Goal: Ask a question: Seek information or help from site administrators or community

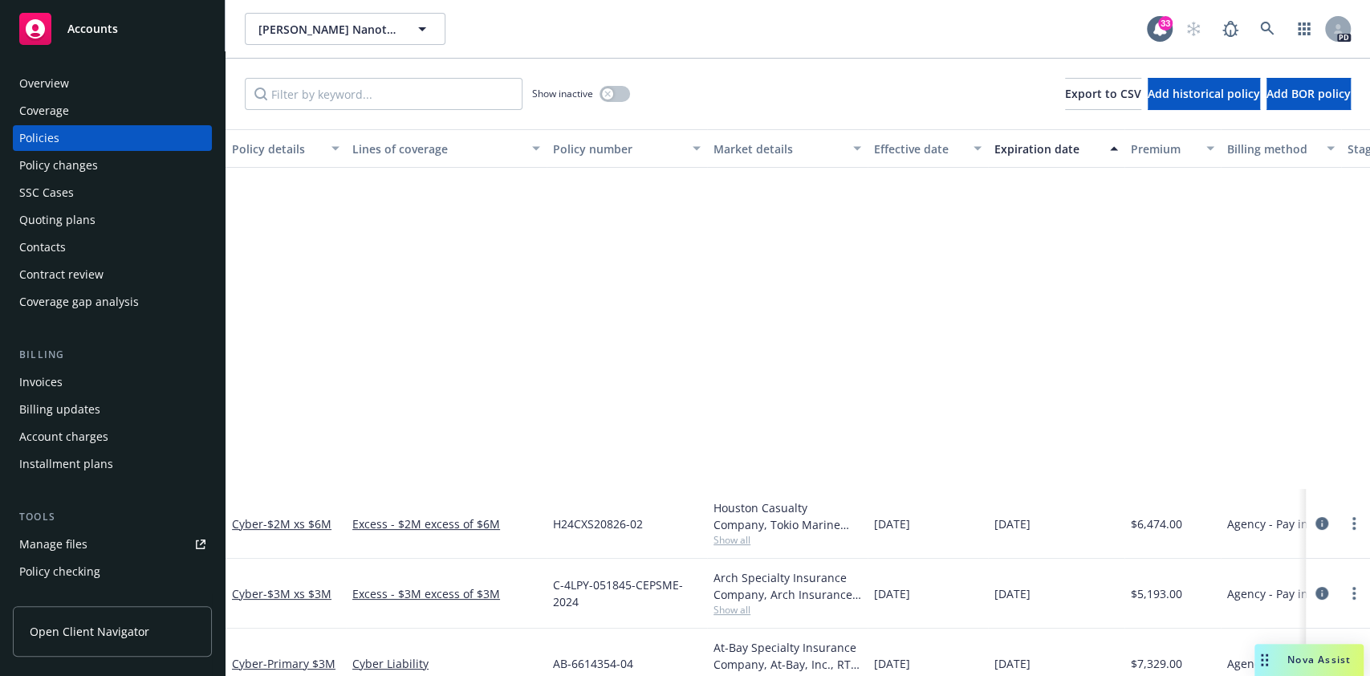
click at [1314, 663] on span "Nova Assist" at bounding box center [1318, 659] width 63 height 14
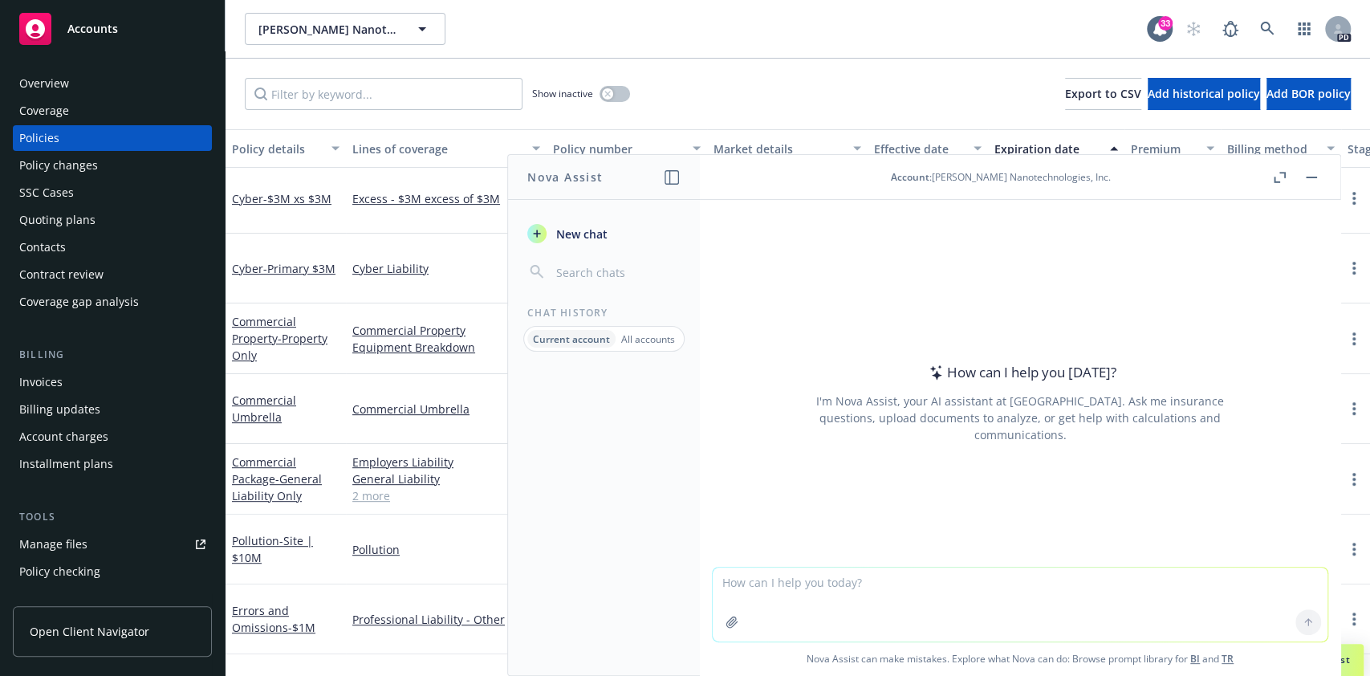
click at [1014, 587] on textarea at bounding box center [1020, 604] width 615 height 74
type textarea "tell me everything about the risk and exposures for [PERSON_NAME] nanotechnolog…"
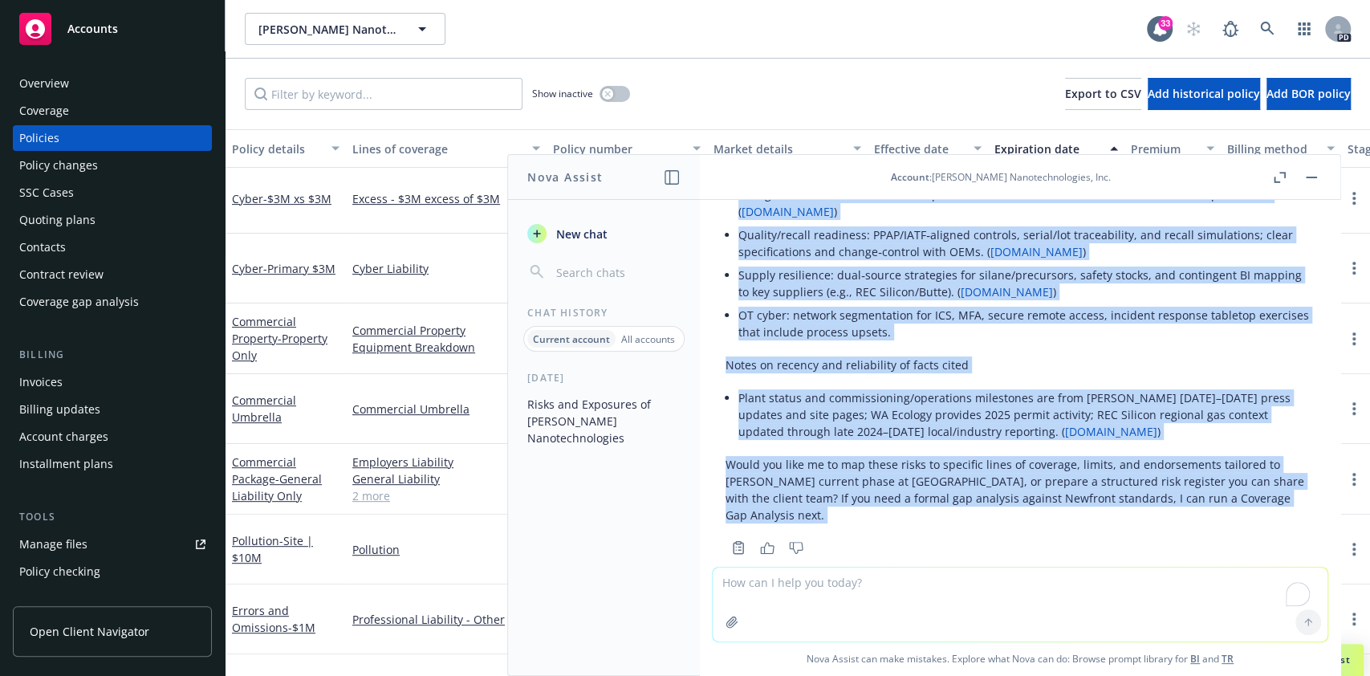
scroll to position [2448, 0]
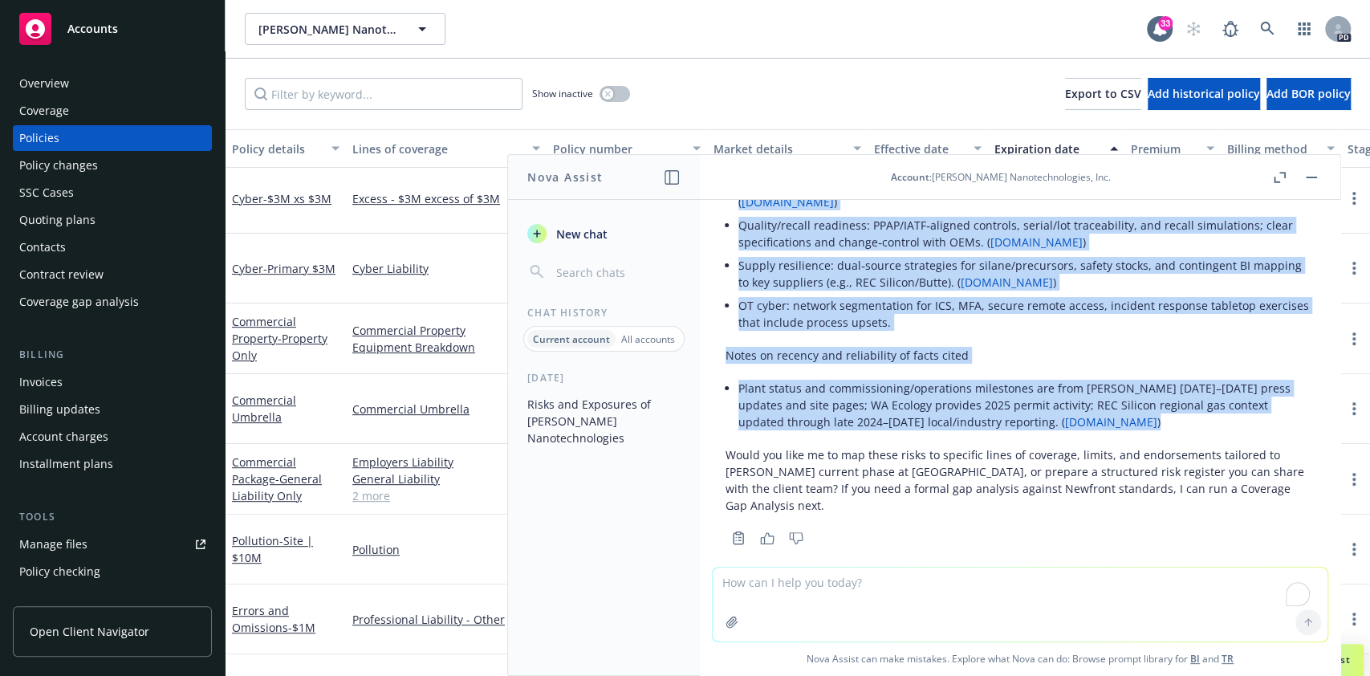
drag, startPoint x: 738, startPoint y: 370, endPoint x: 1222, endPoint y: 420, distance: 486.5
copy div "Loremips: Dolorsi ame consectetura elitsed-doeiu tempo incididun (Utlab Etdolor…"
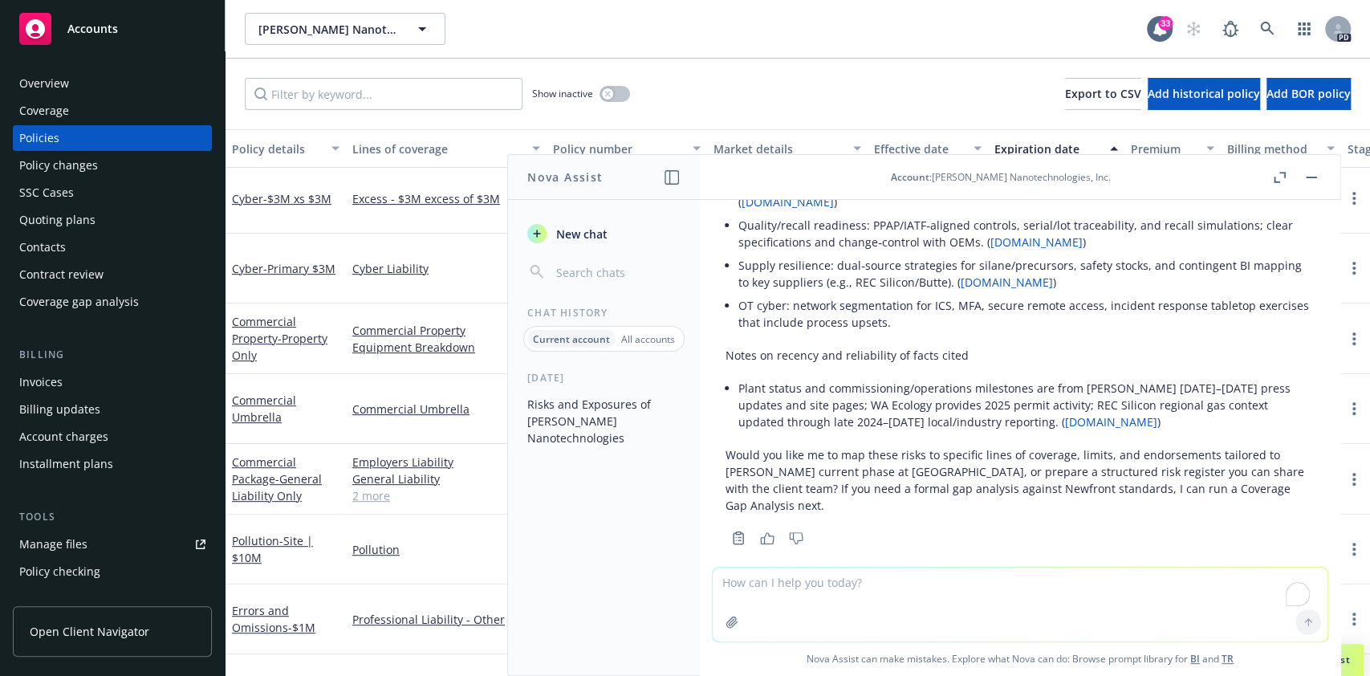
click at [835, 603] on textarea "To enrich screen reader interactions, please activate Accessibility in Grammarl…" at bounding box center [1020, 604] width 615 height 74
type textarea "Tell me more about the moses lake property"
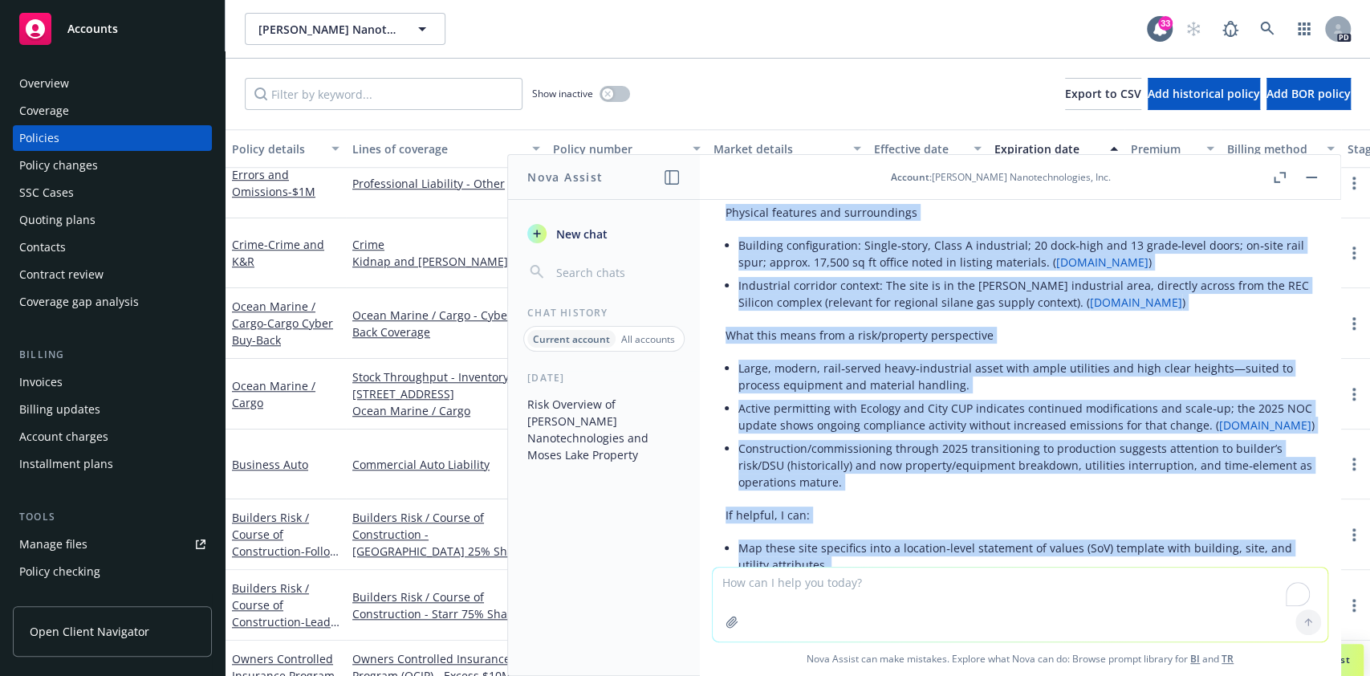
scroll to position [3727, 0]
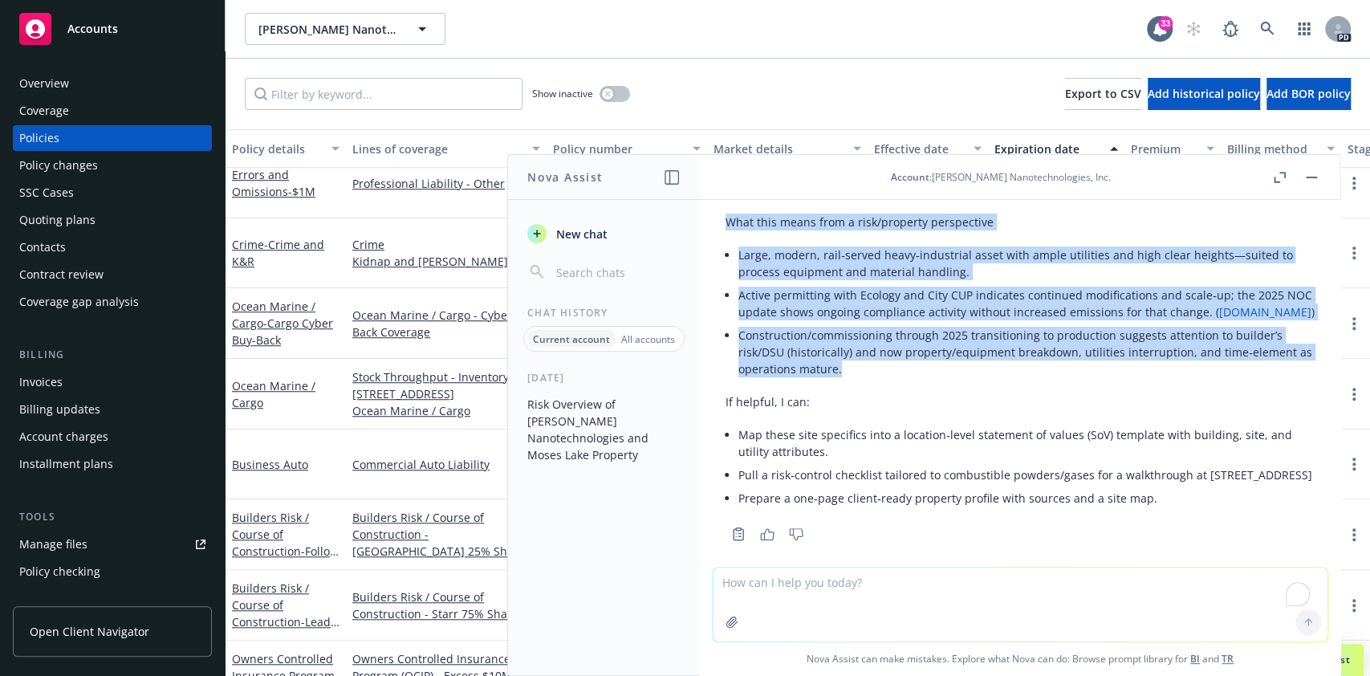
drag, startPoint x: 734, startPoint y: 225, endPoint x: 912, endPoint y: 337, distance: 210.2
copy div "Loremip: 6172 Dolo S AM, Conse Adip, EL 28594. ( seddoei.te.inc ) Utla etd magn…"
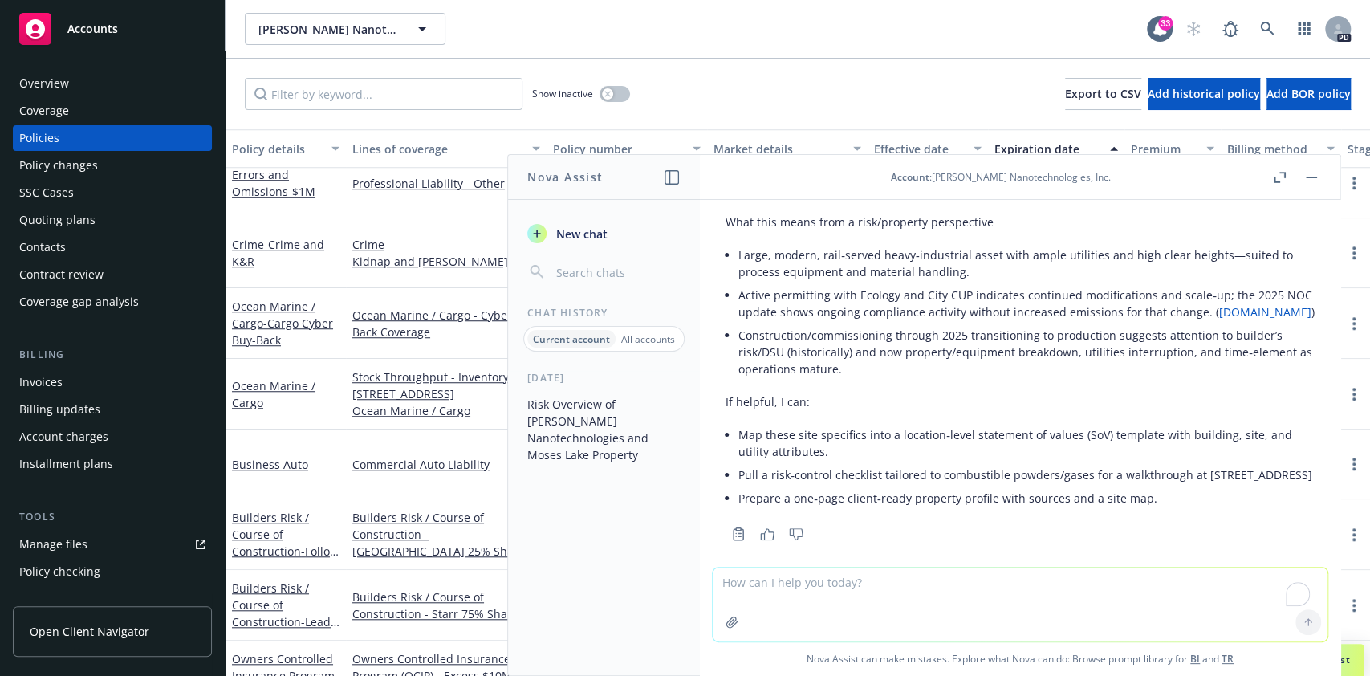
click at [783, 579] on textarea "To enrich screen reader interactions, please activate Accessibility in Grammarl…" at bounding box center [1020, 604] width 615 height 74
type textarea "Tell me more about the [GEOGRAPHIC_DATA] location"
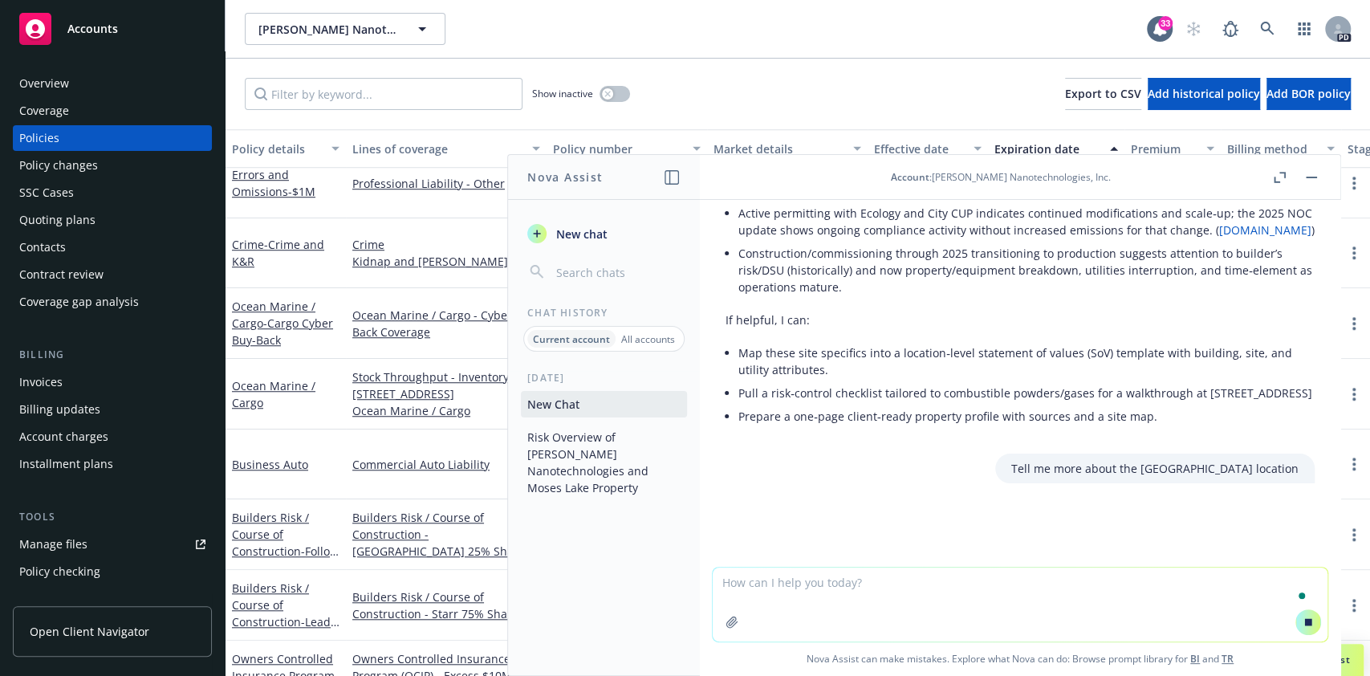
scroll to position [3763, 0]
